Goal: Communication & Community: Ask a question

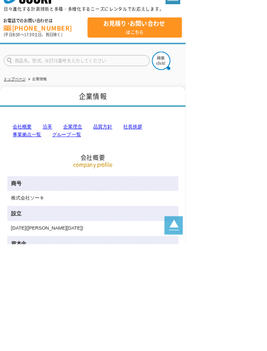
click at [214, 47] on span "お見積り･お問い合わせ はこちら" at bounding box center [194, 39] width 135 height 22
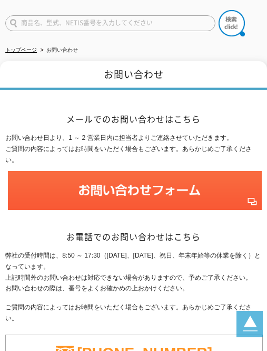
scroll to position [161, 0]
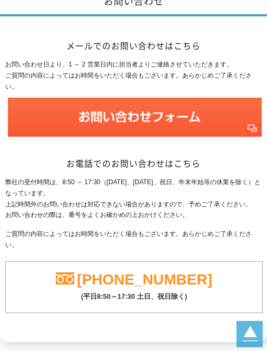
click at [28, 110] on img at bounding box center [135, 118] width 254 height 40
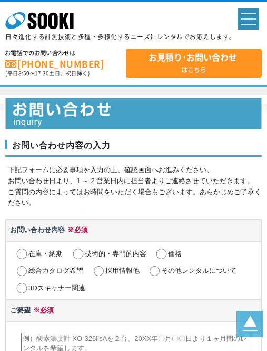
click at [154, 269] on input "その他レンタルについて" at bounding box center [154, 271] width 13 height 11
radio input "true"
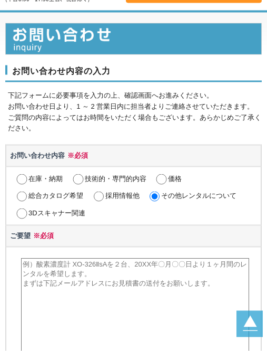
click at [39, 302] on textarea at bounding box center [135, 311] width 228 height 106
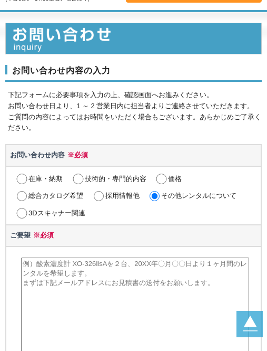
scroll to position [82, 0]
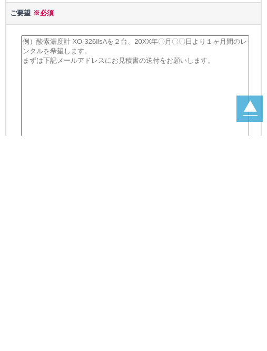
paste textarea "社長 様 初めまして、古舘伊知郎『 Talking brains 』 番組担当の前坂と申します。 社長様に、2025年9月16日から新番組として開始しました …"
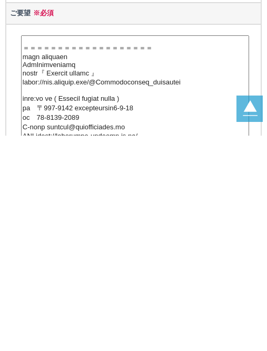
scroll to position [298, 0]
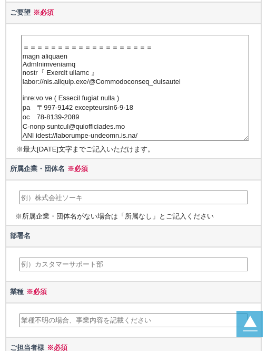
type textarea "社長 様 初めまして、古舘伊知郎『 Talking brains 』 番組担当の前坂と申します。 社長様に、2025年9月16日から新番組として開始しました …"
click at [40, 193] on input "text" at bounding box center [133, 197] width 229 height 14
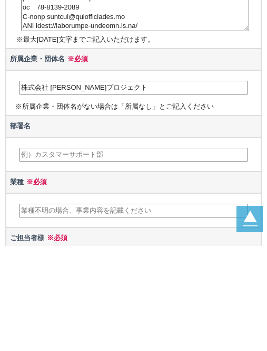
scroll to position [304, 0]
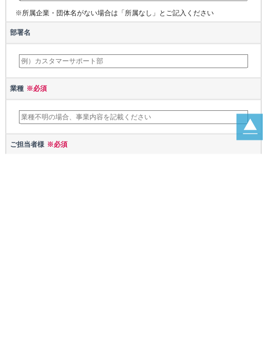
type input "株式会社 古舘プロジェクト"
click at [48, 307] on input "text" at bounding box center [133, 314] width 229 height 14
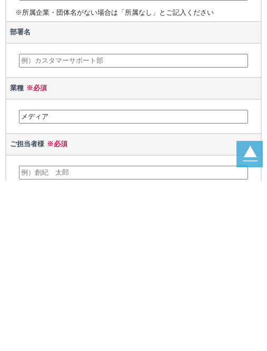
scroll to position [358, 0]
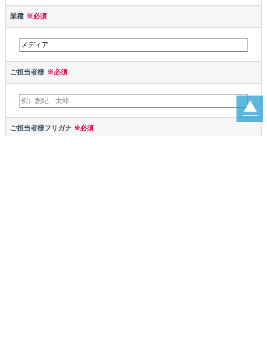
type input "メディア"
click at [39, 309] on input "text" at bounding box center [133, 316] width 229 height 14
type input "[PERSON_NAME]"
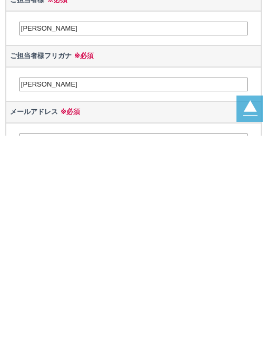
type input "[PERSON_NAME]"
click at [42, 349] on input "text" at bounding box center [133, 356] width 229 height 14
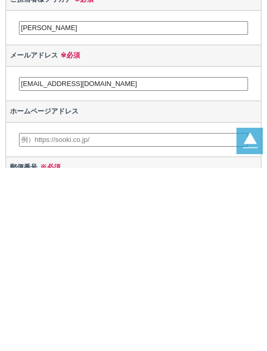
scroll to position [557, 0]
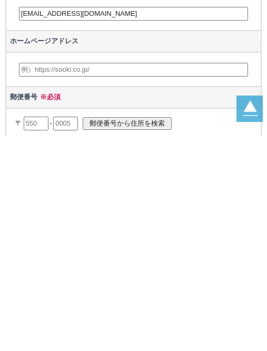
type input "[EMAIL_ADDRESS][DOMAIN_NAME]"
click at [34, 332] on input "text" at bounding box center [36, 339] width 25 height 14
type input "162"
click at [78, 332] on input "text" at bounding box center [65, 339] width 25 height 14
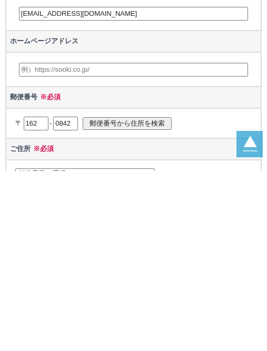
scroll to position [596, 0]
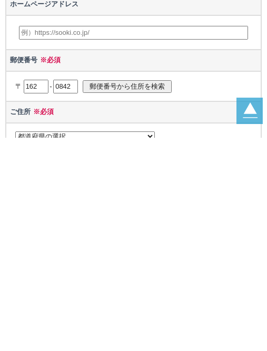
type input "0842"
click at [130, 293] on input "郵便番号から住所を検索" at bounding box center [127, 299] width 89 height 12
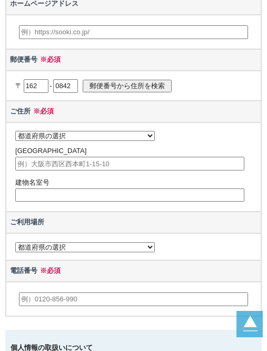
select select "13"
click at [135, 170] on input "新宿区市谷砂土原町" at bounding box center [129, 164] width 229 height 14
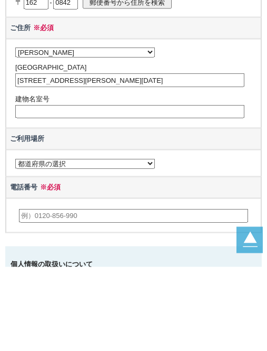
scroll to position [893, 0]
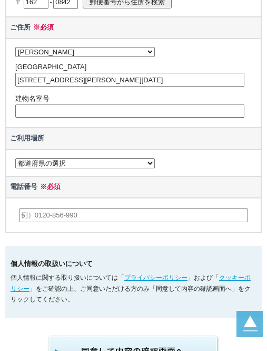
type input "新宿区市谷砂土原町1-2-32"
click at [36, 222] on input "text" at bounding box center [133, 215] width 229 height 14
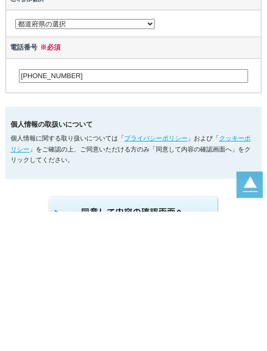
scroll to position [1032, 0]
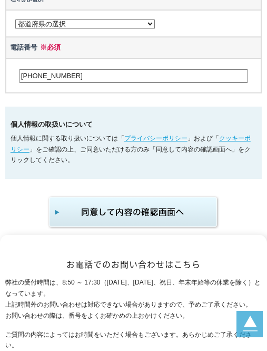
type input "[PHONE_NUMBER]"
click at [84, 228] on img "submit" at bounding box center [133, 212] width 173 height 35
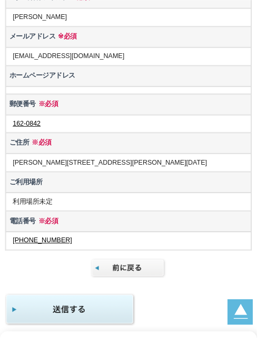
scroll to position [1384, 0]
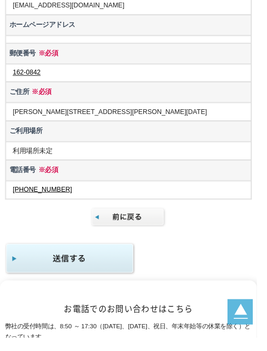
click at [27, 252] on img "submit" at bounding box center [73, 269] width 136 height 34
